Goal: Information Seeking & Learning: Learn about a topic

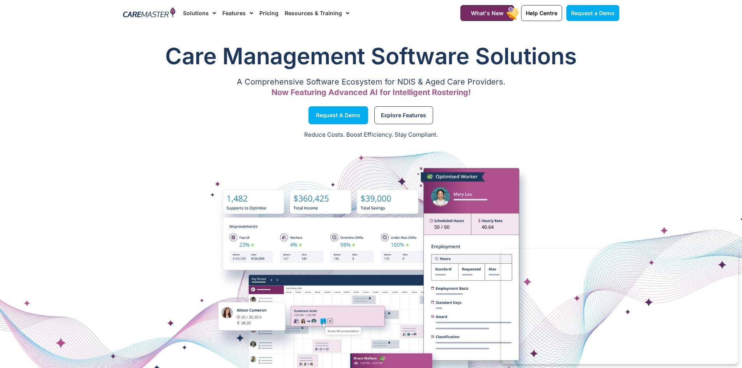
click at [158, 15] on img at bounding box center [149, 13] width 53 height 12
